Goal: Go to known website: Access a specific website the user already knows

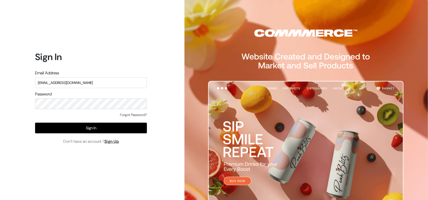
click at [128, 81] on input "[EMAIL_ADDRESS][DOMAIN_NAME]" at bounding box center [91, 82] width 112 height 11
type input "demo@outdocart.in"
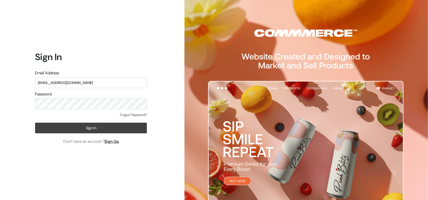
click at [122, 127] on button "Sign In" at bounding box center [91, 128] width 112 height 11
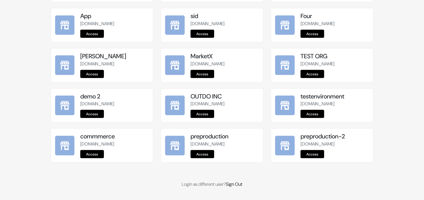
scroll to position [631, 0]
click at [202, 153] on link "Access" at bounding box center [203, 154] width 24 height 8
